Goal: Task Accomplishment & Management: Manage account settings

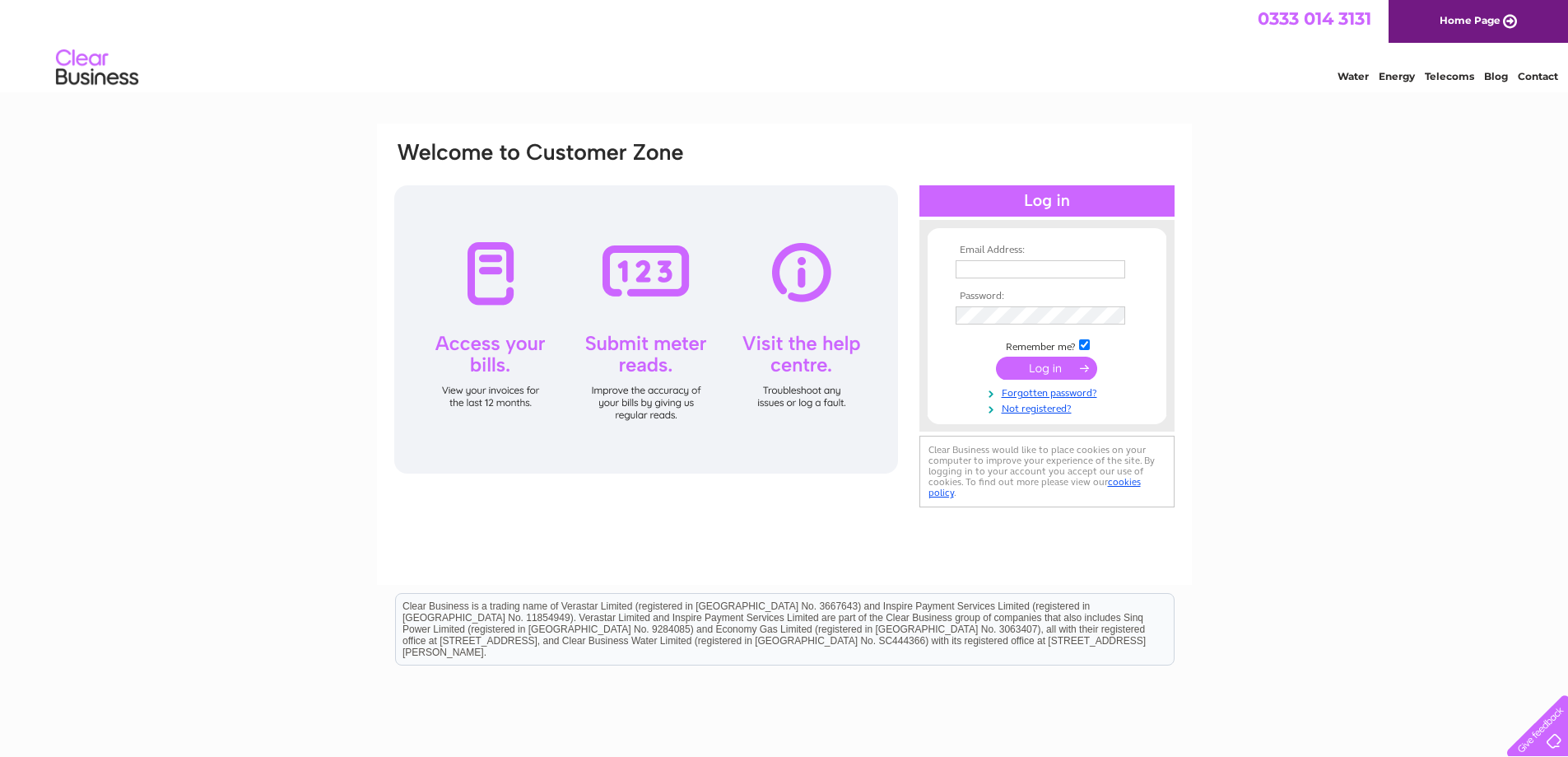
type input "[EMAIL_ADDRESS][DOMAIN_NAME]"
click at [1047, 372] on input "submit" at bounding box center [1047, 368] width 101 height 23
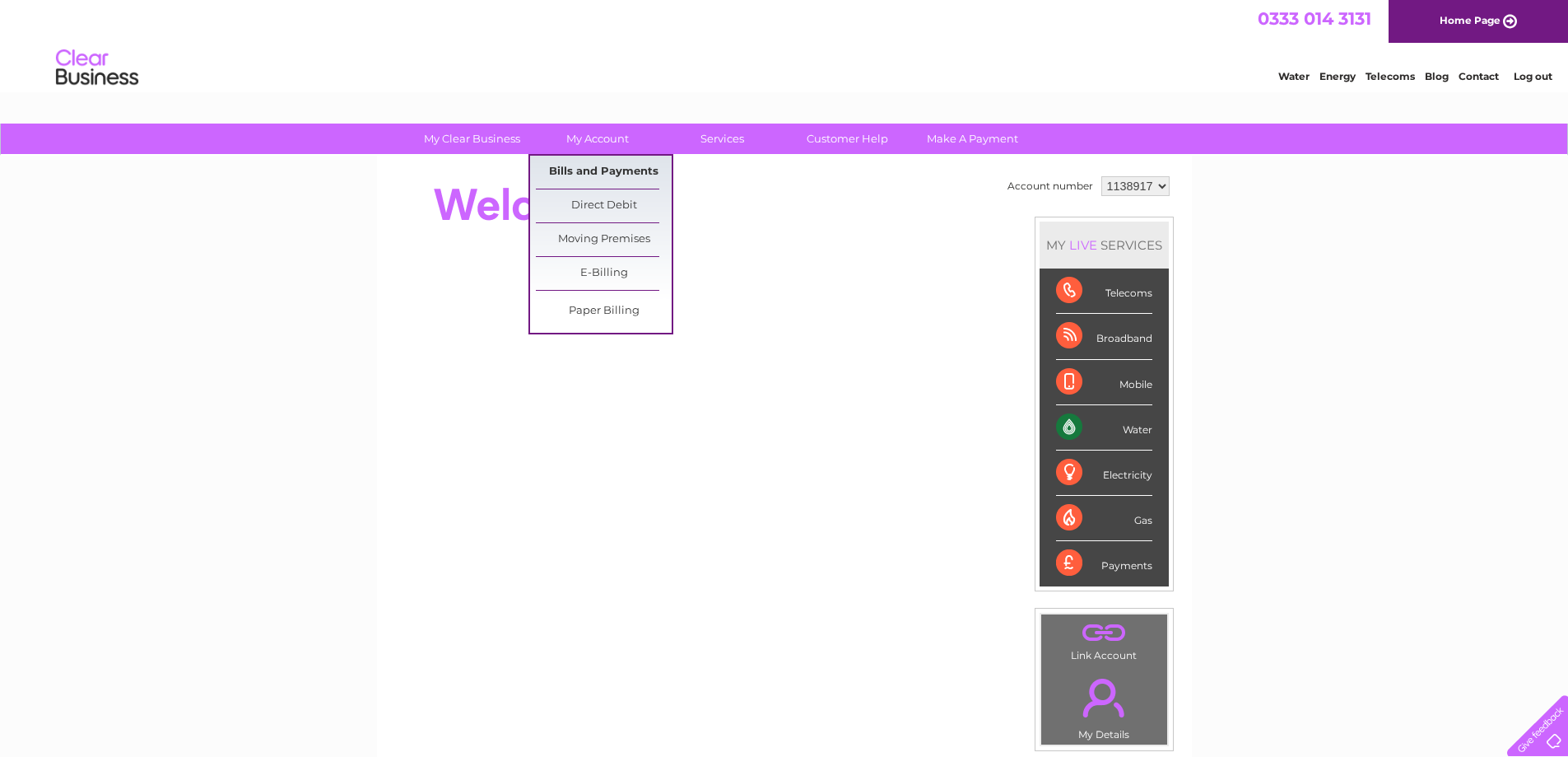
click at [593, 169] on link "Bills and Payments" at bounding box center [603, 171] width 136 height 33
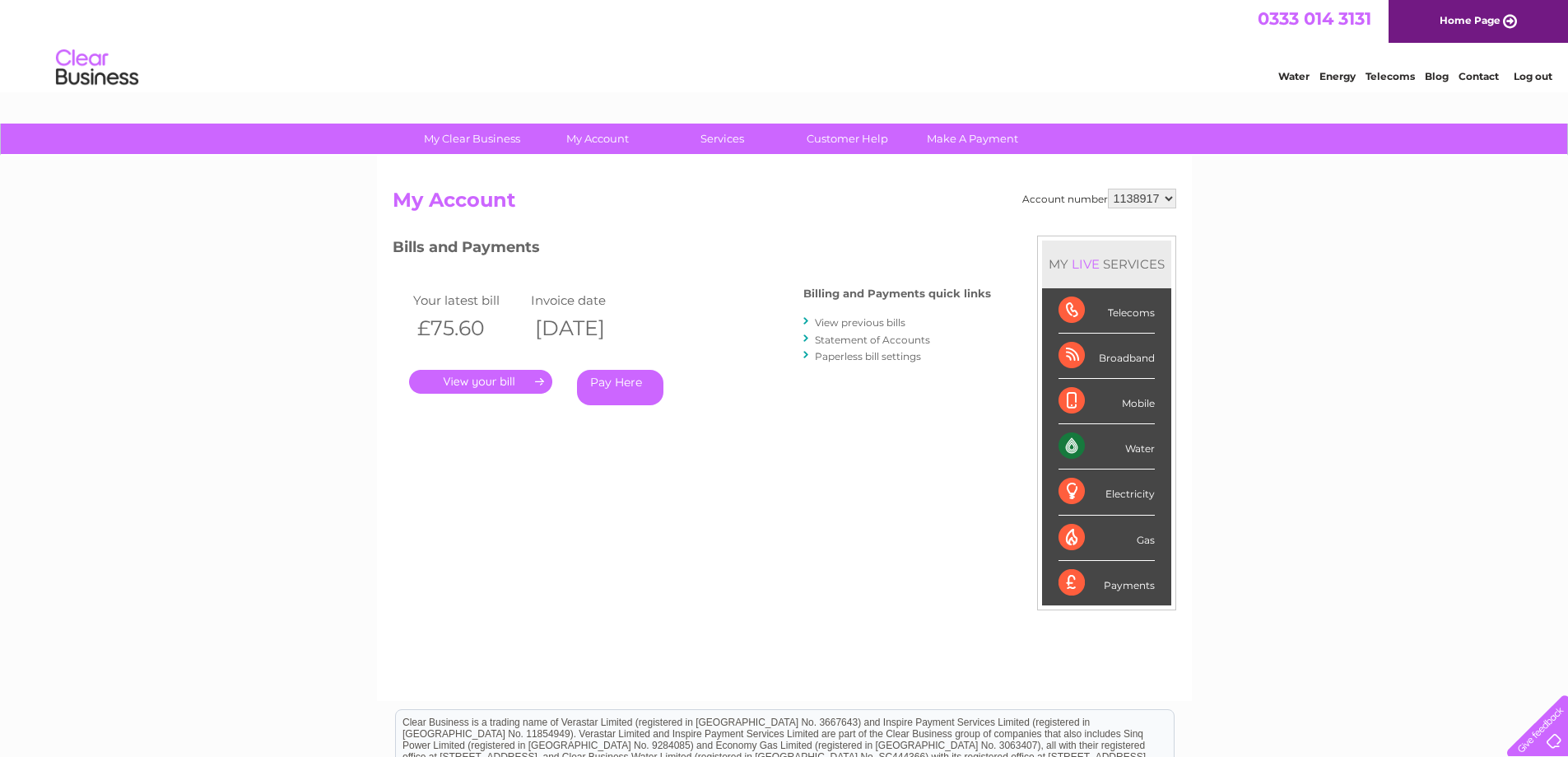
click at [492, 379] on link "." at bounding box center [481, 381] width 143 height 23
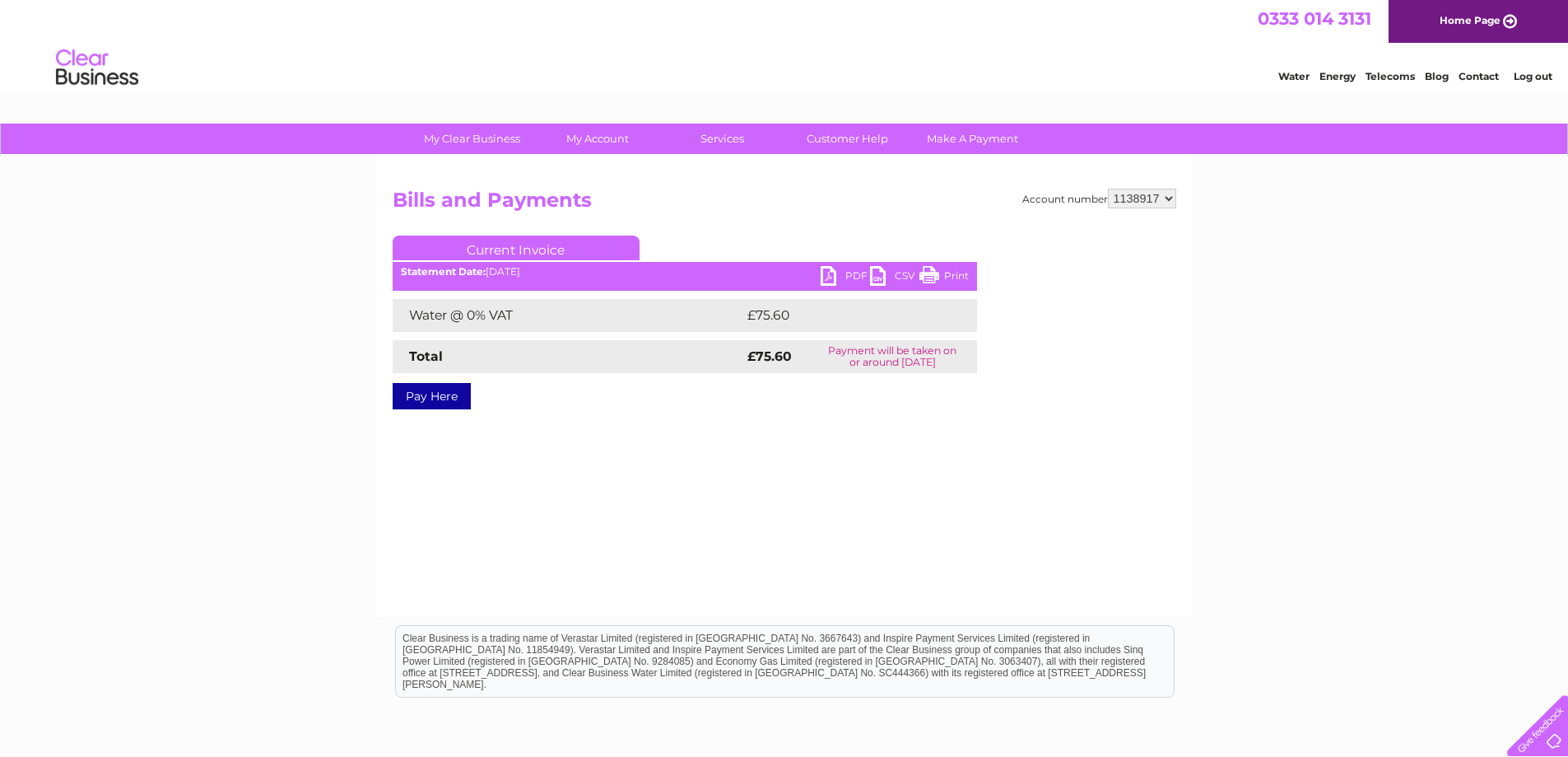
click at [851, 273] on link "PDF" at bounding box center [845, 277] width 50 height 23
click at [1525, 78] on link "Log out" at bounding box center [1532, 76] width 38 height 12
